Goal: Task Accomplishment & Management: Complete application form

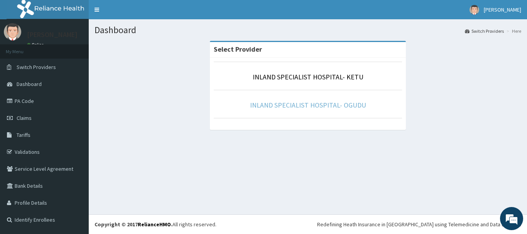
click at [323, 103] on link "INLAND SPECIALIST HOSPITAL- OGUDU" at bounding box center [308, 105] width 116 height 9
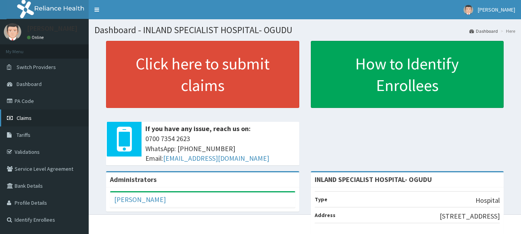
click at [32, 114] on link "Claims" at bounding box center [44, 117] width 89 height 17
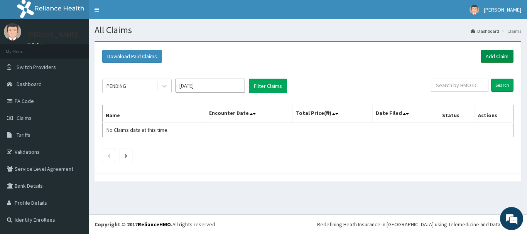
click at [489, 58] on link "Add Claim" at bounding box center [496, 56] width 33 height 13
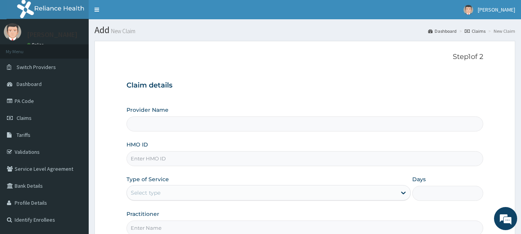
type input "INLAND SPECIALIST HOSPITAL- OGUDU"
click at [150, 161] on input "HMO ID" at bounding box center [304, 158] width 357 height 15
paste input "PHY/10046/A"
type input "PHY/10046/A"
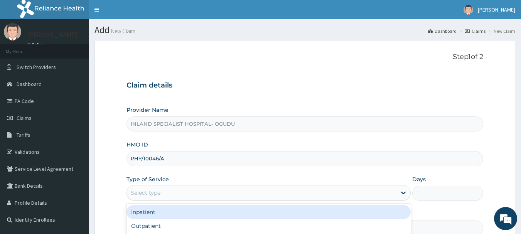
click at [159, 198] on div "Select type" at bounding box center [261, 193] width 269 height 12
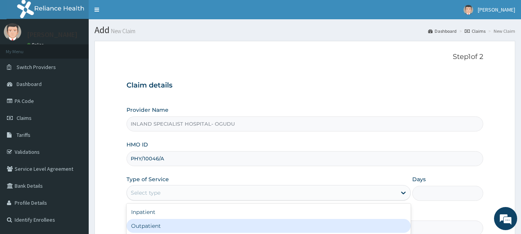
click at [159, 221] on div "Outpatient" at bounding box center [268, 226] width 284 height 14
type input "1"
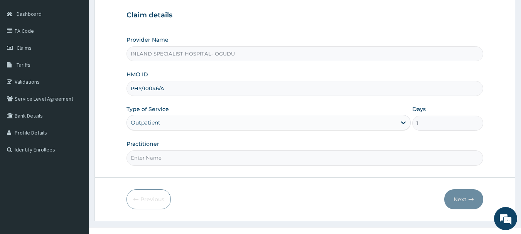
scroll to position [74, 0]
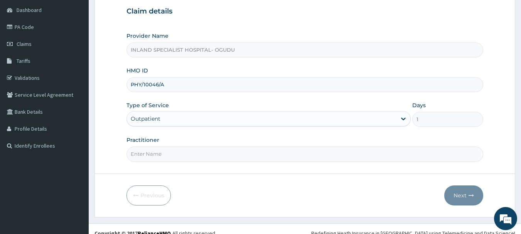
click at [184, 160] on input "Practitioner" at bounding box center [304, 153] width 357 height 15
type input "d"
type input "Dr Okonkwo"
click at [466, 198] on button "Next" at bounding box center [463, 195] width 39 height 20
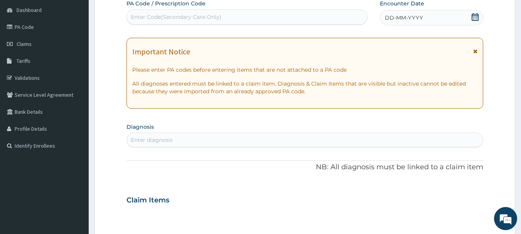
click at [476, 16] on icon at bounding box center [474, 17] width 7 height 8
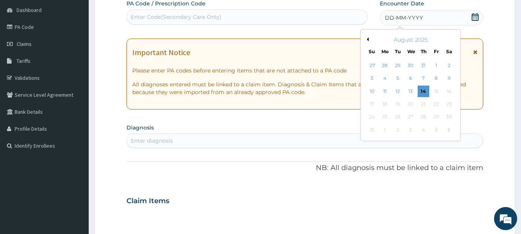
click at [472, 17] on icon at bounding box center [474, 17] width 7 height 8
click at [367, 40] on button "Previous Month" at bounding box center [367, 39] width 4 height 4
click at [451, 41] on div "June 2025" at bounding box center [410, 40] width 93 height 8
click at [451, 39] on div "June 2025" at bounding box center [410, 40] width 93 height 8
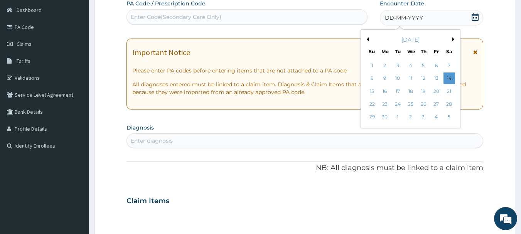
click at [453, 39] on button "Next Month" at bounding box center [454, 39] width 4 height 4
click at [422, 87] on div "17" at bounding box center [423, 92] width 12 height 12
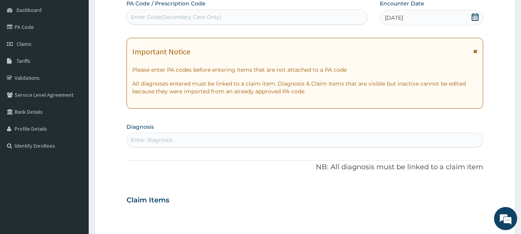
click at [361, 139] on div "Enter diagnosis" at bounding box center [305, 140] width 356 height 12
type input "Upper respirat"
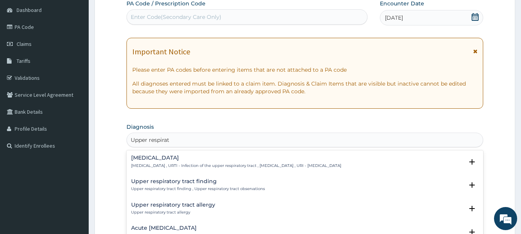
click at [186, 166] on p "Upper respiratory infection , URTI - Infection of the upper respiratory tract ,…" at bounding box center [236, 165] width 210 height 5
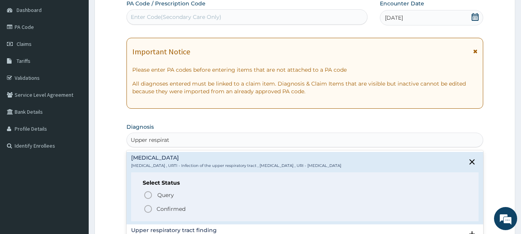
click at [175, 207] on p "Confirmed" at bounding box center [170, 209] width 29 height 8
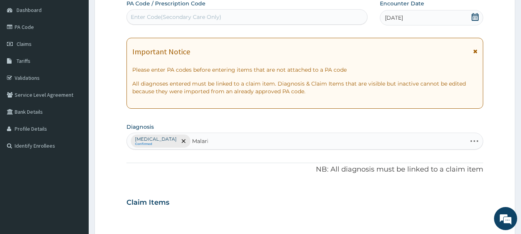
type input "Malaria"
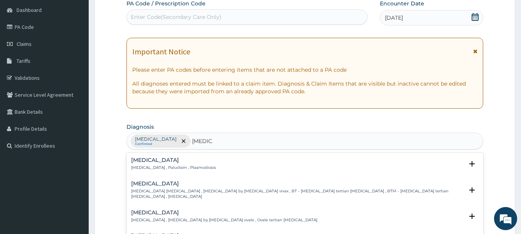
click at [175, 171] on div "Malaria Malaria , Paludism , Plasmodiosis Select Status Query Query covers susp…" at bounding box center [305, 165] width 348 height 17
click at [153, 163] on h4 "Malaria" at bounding box center [173, 160] width 85 height 6
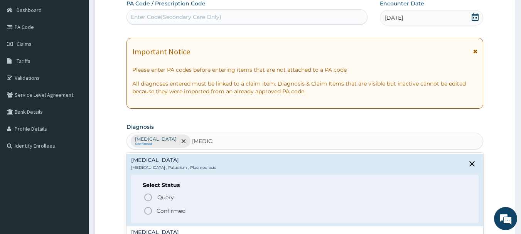
click at [166, 210] on p "Confirmed" at bounding box center [170, 211] width 29 height 8
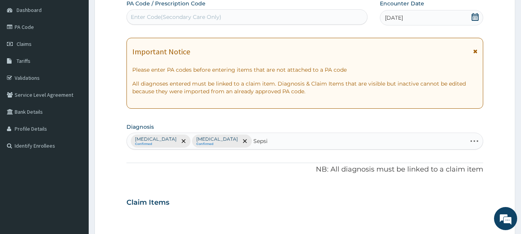
type input "Sepsis"
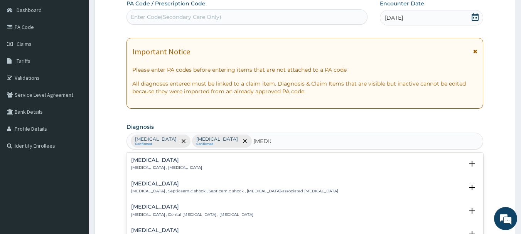
click at [194, 169] on div "Sepsis Systemic infection , Sepsis" at bounding box center [305, 163] width 348 height 13
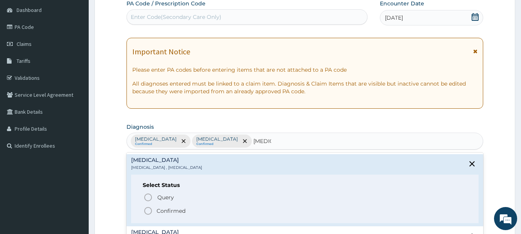
click at [175, 209] on p "Confirmed" at bounding box center [170, 211] width 29 height 8
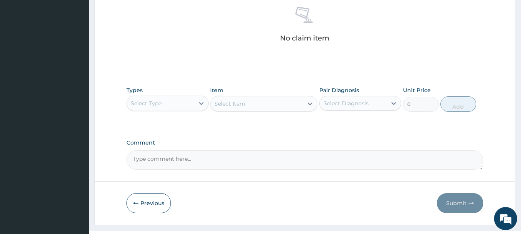
scroll to position [306, 0]
click at [178, 96] on div "Select Type" at bounding box center [160, 102] width 67 height 12
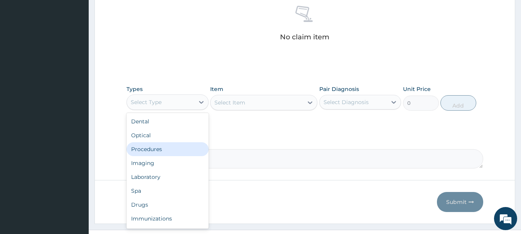
click at [177, 147] on div "Procedures" at bounding box center [167, 149] width 82 height 14
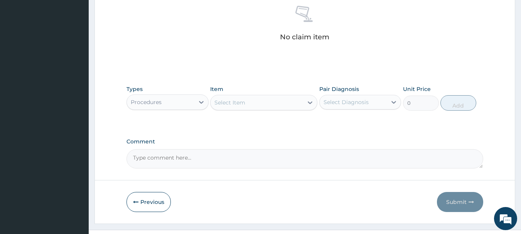
click at [228, 101] on div "Select Item" at bounding box center [229, 103] width 31 height 8
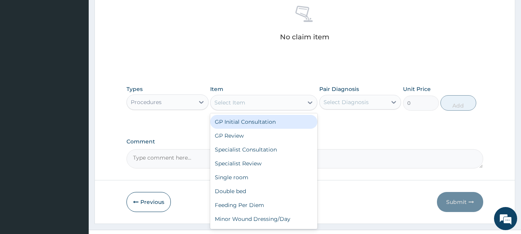
click at [233, 121] on div "GP Initial Consultation" at bounding box center [263, 122] width 107 height 14
type input "3000"
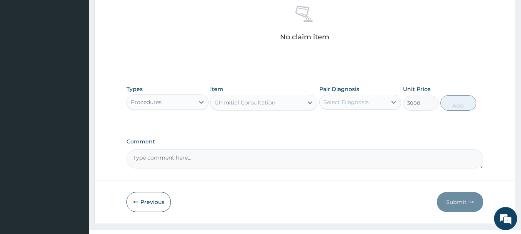
click at [340, 103] on div "Select Diagnosis" at bounding box center [345, 102] width 45 height 8
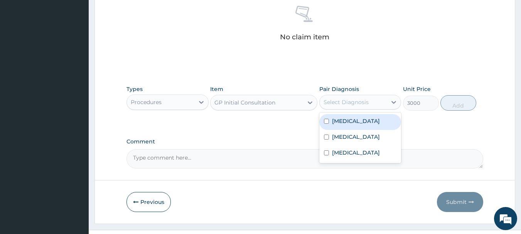
click at [342, 123] on label "Upper respiratory infection" at bounding box center [356, 121] width 48 height 8
checkbox input "true"
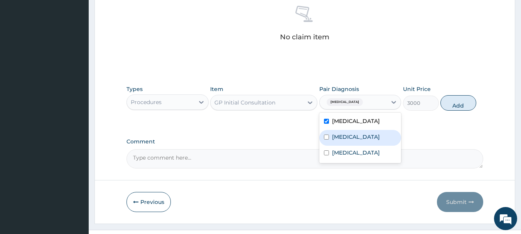
drag, startPoint x: 342, startPoint y: 143, endPoint x: 338, endPoint y: 159, distance: 17.0
click at [342, 141] on label "Malaria" at bounding box center [356, 137] width 48 height 8
checkbox input "true"
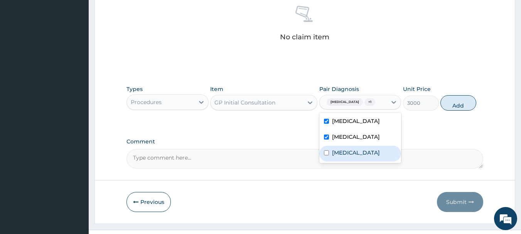
click at [337, 161] on div "Sepsis" at bounding box center [360, 154] width 82 height 16
checkbox input "true"
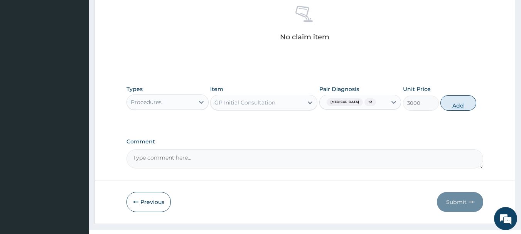
click at [446, 111] on button "Add" at bounding box center [458, 102] width 36 height 15
type input "0"
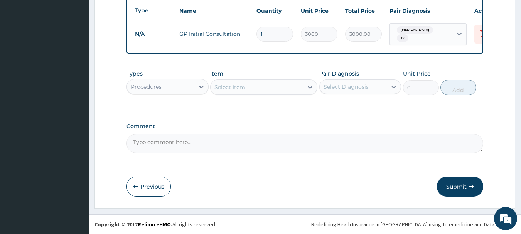
scroll to position [0, 0]
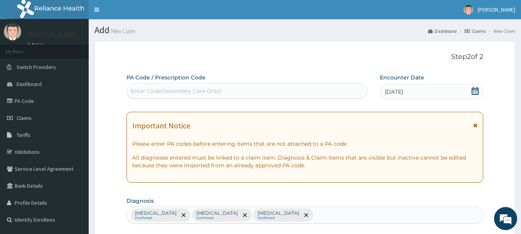
click at [471, 92] on icon at bounding box center [475, 91] width 8 height 8
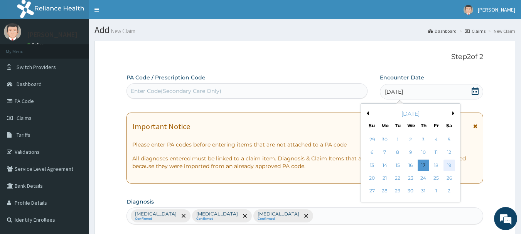
click at [445, 161] on div "19" at bounding box center [449, 166] width 12 height 12
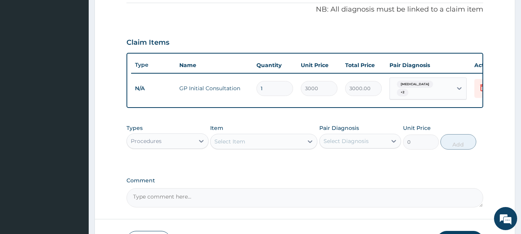
scroll to position [235, 0]
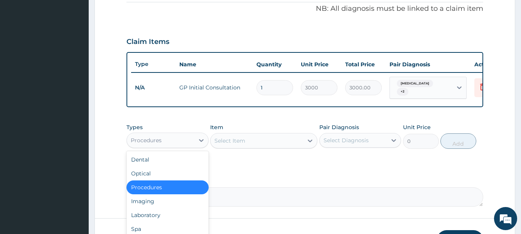
click at [183, 143] on div "Procedures" at bounding box center [160, 140] width 67 height 12
click at [148, 217] on div "Laboratory" at bounding box center [167, 215] width 82 height 14
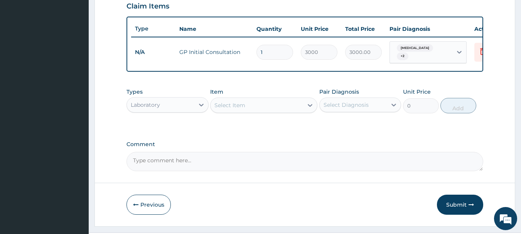
scroll to position [294, 0]
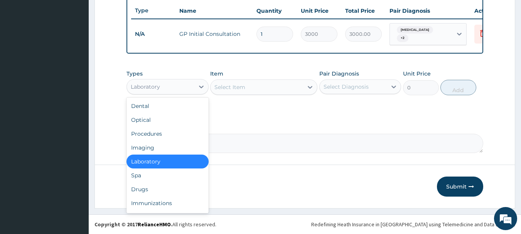
click at [184, 90] on div "Laboratory" at bounding box center [160, 87] width 67 height 12
click at [147, 182] on div "Drugs" at bounding box center [167, 189] width 82 height 14
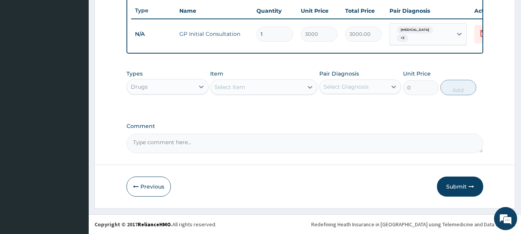
click at [239, 84] on div "Select Item" at bounding box center [229, 87] width 31 height 8
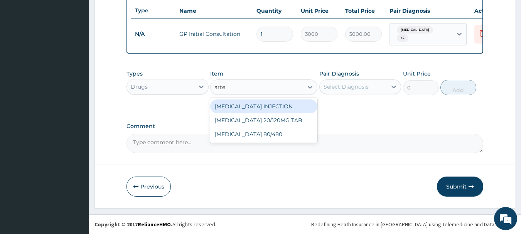
type input "art"
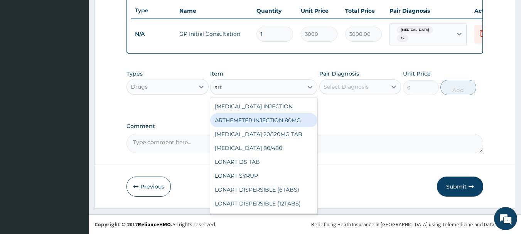
click at [264, 118] on div "ARTHEMETER INJECTION 80MG" at bounding box center [263, 120] width 107 height 14
type input "1200"
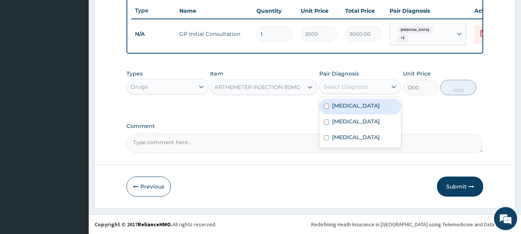
click at [348, 86] on div "Select Diagnosis" at bounding box center [345, 87] width 45 height 8
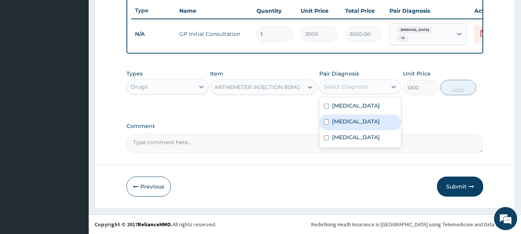
click at [344, 125] on label "Malaria" at bounding box center [356, 122] width 48 height 8
checkbox input "true"
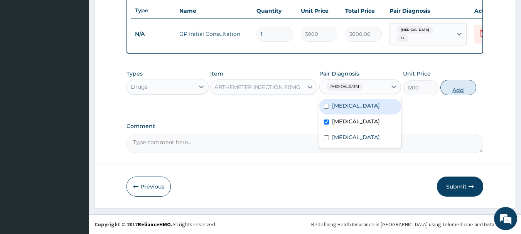
click at [451, 92] on button "Add" at bounding box center [458, 87] width 36 height 15
type input "0"
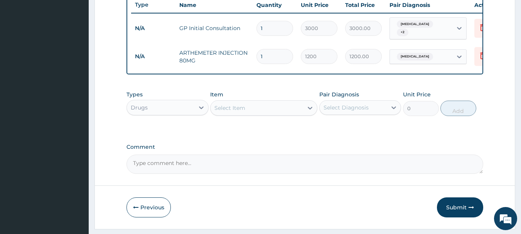
drag, startPoint x: 269, startPoint y: 59, endPoint x: 252, endPoint y: 61, distance: 16.7
click at [252, 61] on td "1" at bounding box center [274, 56] width 44 height 23
type input "2"
type input "2400.00"
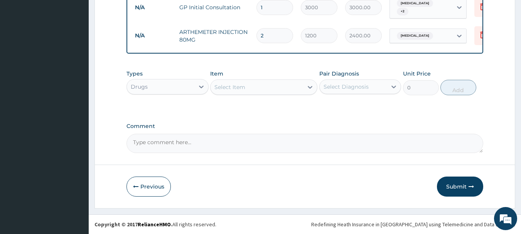
type input "2"
click at [228, 91] on div "Select Item" at bounding box center [256, 87] width 93 height 12
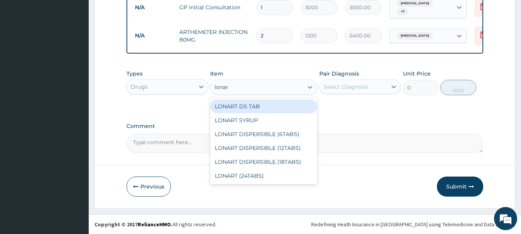
type input "lonart"
click at [253, 104] on div "LONART DS TAB" at bounding box center [263, 106] width 107 height 14
type input "350"
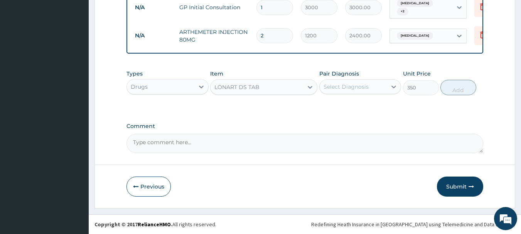
click at [372, 96] on div "Types Drugs Item option LONART DS TAB, selected. Select is focused ,type to ref…" at bounding box center [304, 82] width 357 height 33
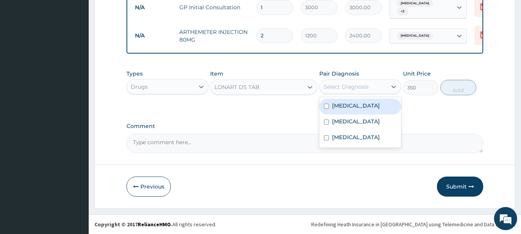
click at [357, 86] on div "Select Diagnosis" at bounding box center [345, 87] width 45 height 8
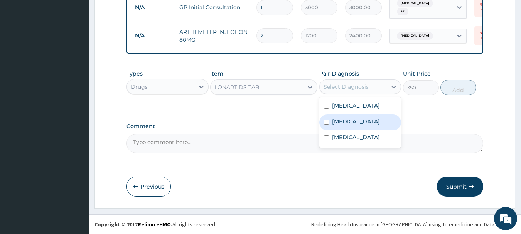
click at [348, 125] on label "Malaria" at bounding box center [356, 122] width 48 height 8
checkbox input "true"
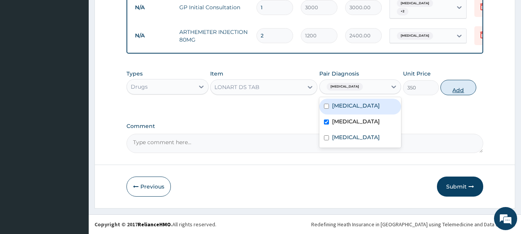
click at [456, 88] on button "Add" at bounding box center [458, 87] width 36 height 15
type input "0"
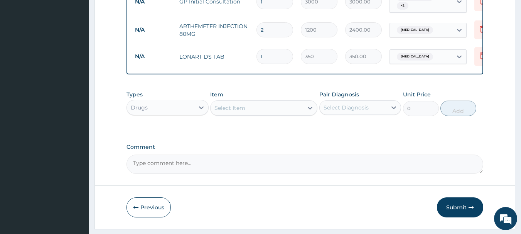
drag, startPoint x: 276, startPoint y: 59, endPoint x: 244, endPoint y: 59, distance: 31.6
click at [244, 59] on tr "N/A LONART DS TAB 1 350 350.00 Malaria Delete" at bounding box center [320, 56] width 378 height 27
type input "6"
type input "2100.00"
type input "6"
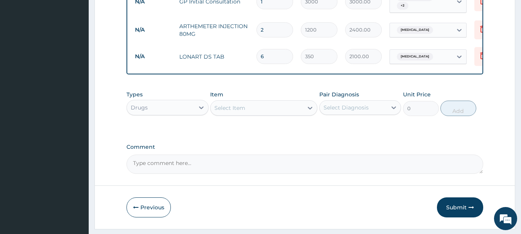
click at [244, 112] on div "Select Item" at bounding box center [229, 108] width 31 height 8
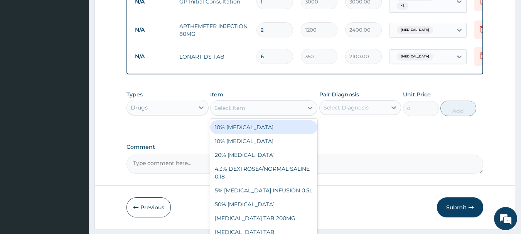
click at [263, 107] on div "Select Item" at bounding box center [263, 107] width 107 height 15
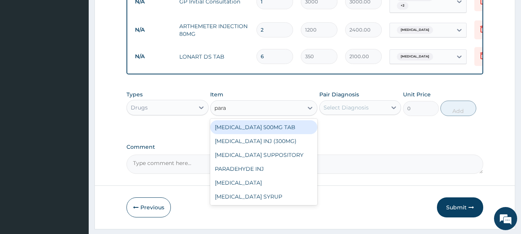
type input "parac"
click at [294, 134] on div "PARACETAMOL 500MG TAB" at bounding box center [263, 127] width 107 height 14
type input "20"
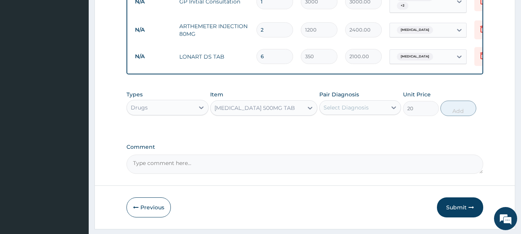
click at [348, 111] on div "Select Diagnosis" at bounding box center [345, 108] width 45 height 8
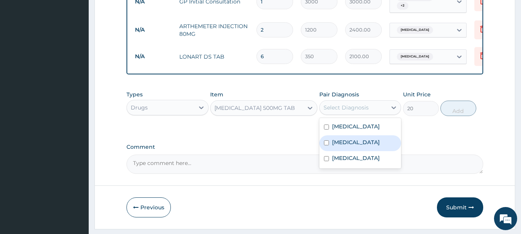
click at [350, 146] on label "Malaria" at bounding box center [356, 142] width 48 height 8
checkbox input "true"
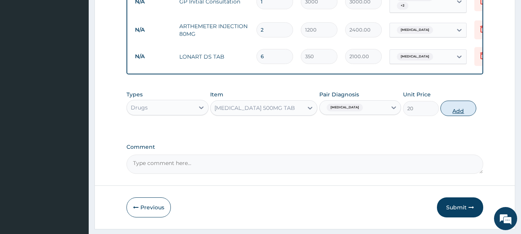
click at [465, 111] on button "Add" at bounding box center [458, 108] width 36 height 15
type input "0"
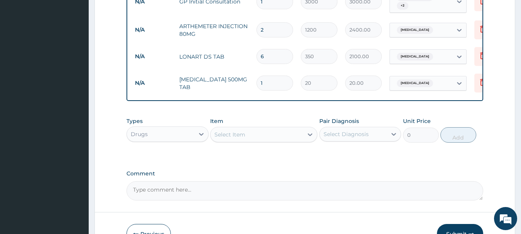
type input "18"
type input "360.00"
type input "18"
click at [258, 134] on div "Select Item" at bounding box center [263, 134] width 107 height 15
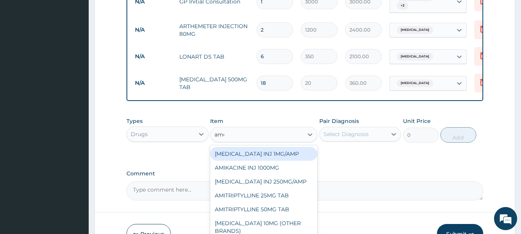
type input "amox"
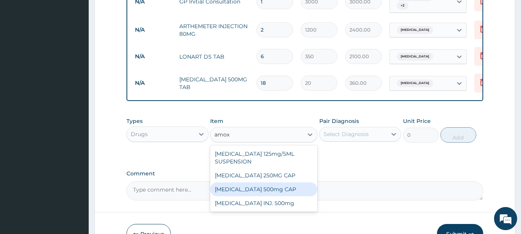
click at [287, 196] on div "AMOXYCILLIN 500mg CAP" at bounding box center [263, 189] width 107 height 14
type input "100"
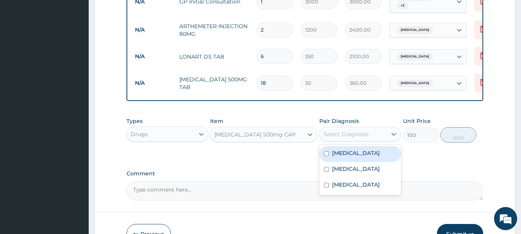
click at [334, 135] on div "Select Diagnosis" at bounding box center [353, 134] width 67 height 12
click at [352, 157] on label "Upper respiratory infection" at bounding box center [356, 153] width 48 height 8
checkbox input "true"
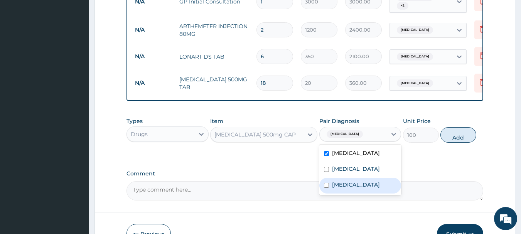
click at [370, 194] on div "Sepsis" at bounding box center [360, 186] width 82 height 16
checkbox input "true"
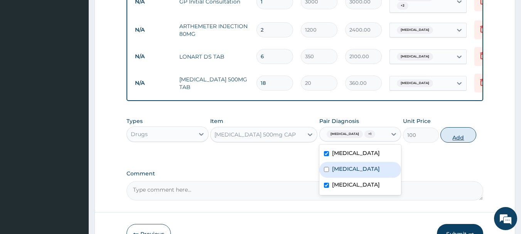
click at [447, 143] on button "Add" at bounding box center [458, 134] width 36 height 15
type input "0"
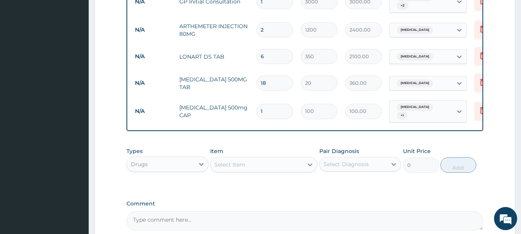
type input "15"
type input "1500.00"
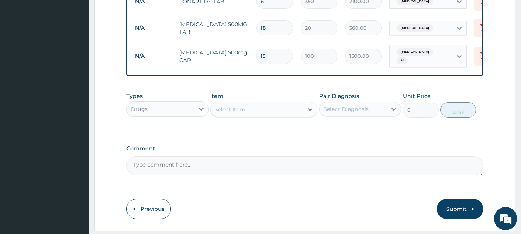
scroll to position [404, 0]
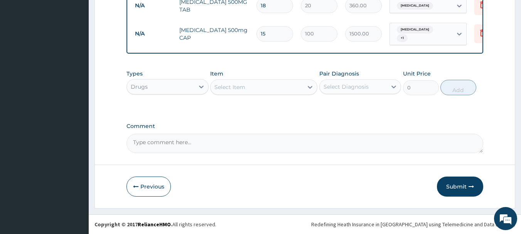
type input "15"
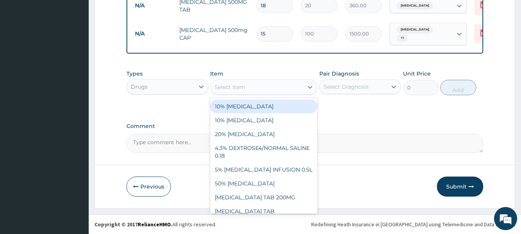
click at [238, 90] on div "Select Item" at bounding box center [229, 87] width 31 height 8
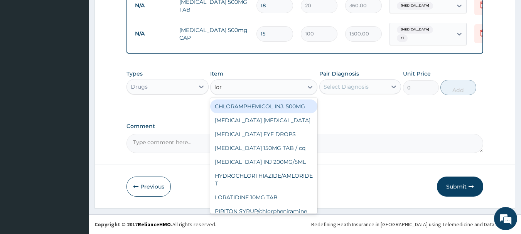
type input "lora"
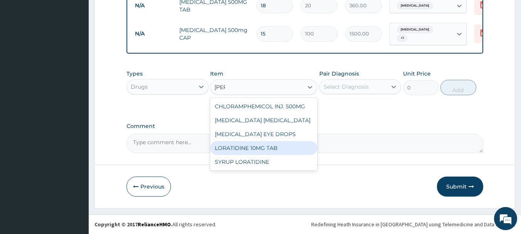
click at [241, 146] on div "LORATIDINE 10MG TAB" at bounding box center [263, 148] width 107 height 14
type input "70"
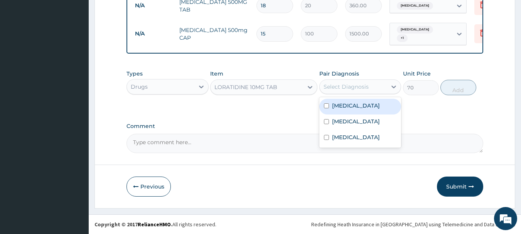
click at [343, 90] on div "Select Diagnosis" at bounding box center [353, 87] width 67 height 12
drag, startPoint x: 358, startPoint y: 114, endPoint x: 364, endPoint y: 109, distance: 7.8
click at [358, 109] on label "Upper respiratory infection" at bounding box center [356, 106] width 48 height 8
checkbox input "true"
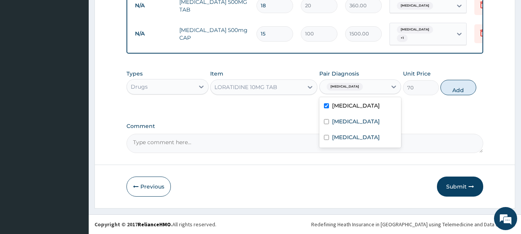
click at [476, 96] on div "Types Drugs Item LORATIDINE 10MG TAB Pair Diagnosis option Upper respiratory in…" at bounding box center [304, 82] width 357 height 33
click at [475, 96] on div "Types Drugs Item LORATIDINE 10MG TAB Pair Diagnosis Upper respiratory infection…" at bounding box center [304, 82] width 357 height 33
click at [470, 93] on button "Add" at bounding box center [458, 87] width 36 height 15
type input "0"
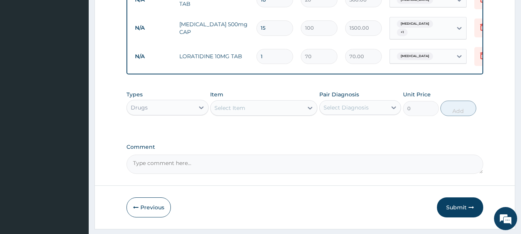
drag, startPoint x: 278, startPoint y: 54, endPoint x: 246, endPoint y: 60, distance: 32.6
click at [246, 60] on tr "N/A LORATIDINE 10MG TAB 1 70 70.00 Upper respiratory infection Delete" at bounding box center [320, 56] width 378 height 27
type input "5"
type input "350.00"
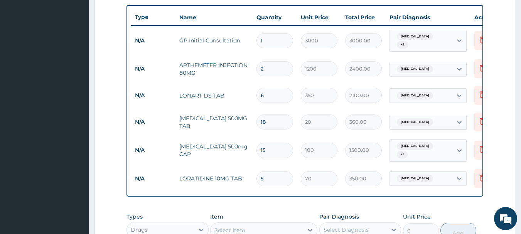
scroll to position [277, 0]
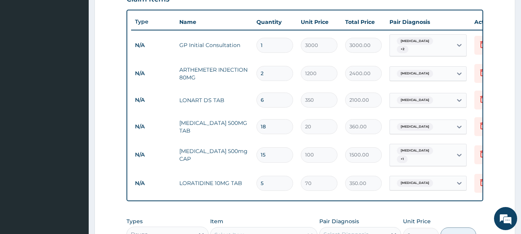
type input "5"
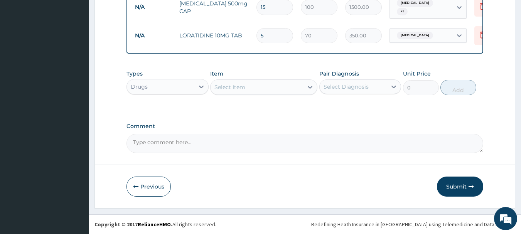
click at [453, 187] on button "Submit" at bounding box center [460, 187] width 46 height 20
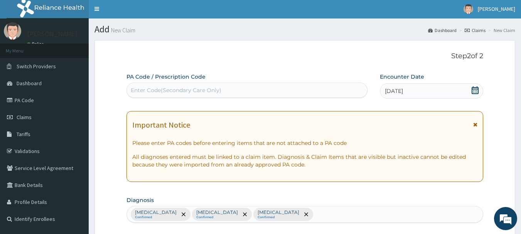
scroll to position [0, 0]
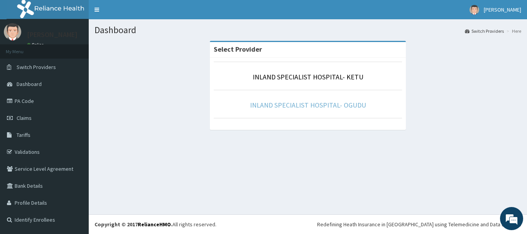
click at [306, 103] on link "INLAND SPECIALIST HOSPITAL- OGUDU" at bounding box center [308, 105] width 116 height 9
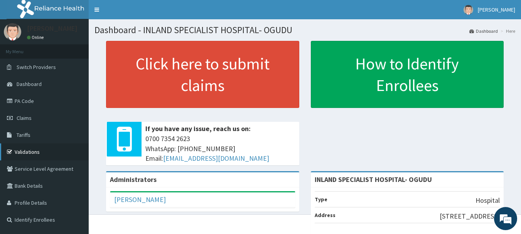
click at [39, 146] on link "Validations" at bounding box center [44, 151] width 89 height 17
